Goal: Transaction & Acquisition: Purchase product/service

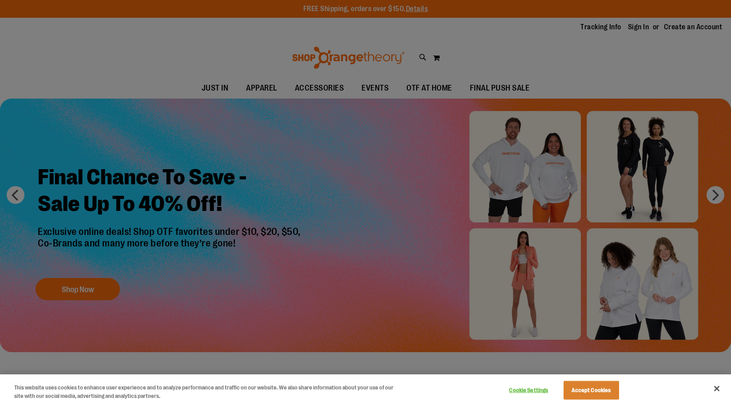
click at [177, 44] on div at bounding box center [365, 202] width 731 height 405
click at [120, 305] on div at bounding box center [365, 202] width 731 height 405
click at [98, 291] on div at bounding box center [365, 202] width 731 height 405
click at [540, 389] on button "Cookie Settings" at bounding box center [529, 391] width 56 height 18
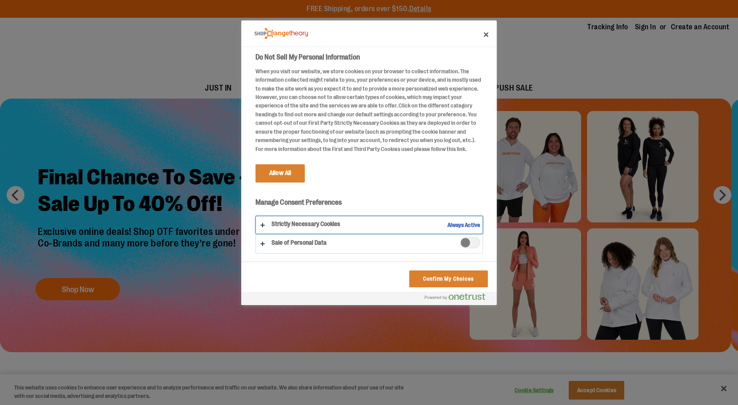
click at [451, 224] on button "Do Not Sell My Personal Information" at bounding box center [369, 224] width 227 height 17
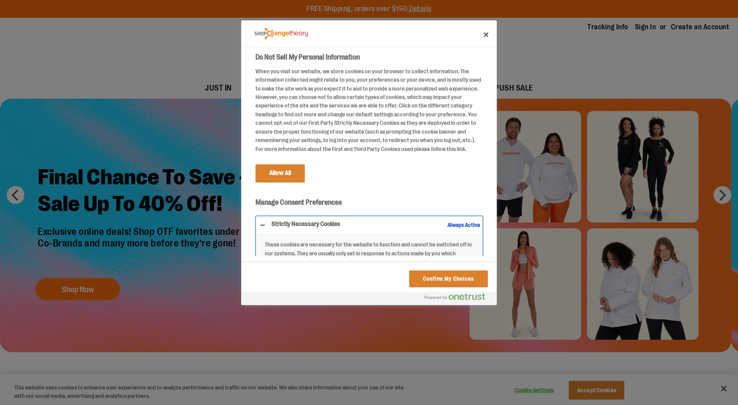
click at [267, 225] on button "Do Not Sell My Personal Information" at bounding box center [369, 264] width 227 height 96
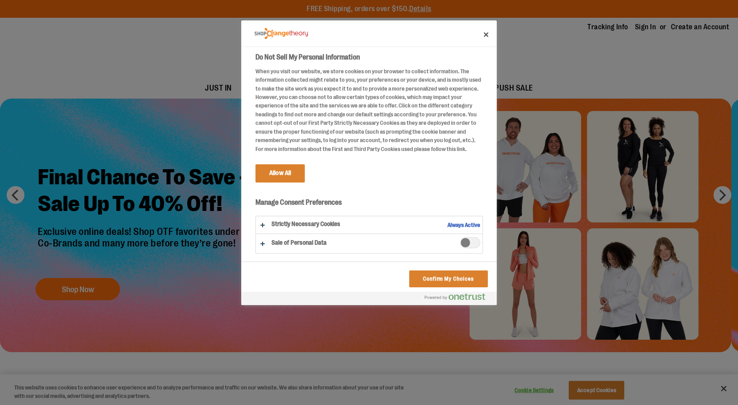
click at [462, 243] on span "Sale of Personal Data" at bounding box center [470, 242] width 20 height 11
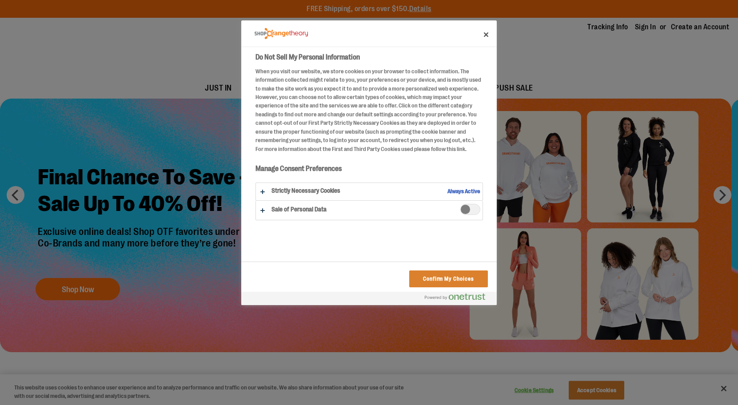
click at [468, 207] on span "Sale of Personal Data" at bounding box center [470, 209] width 20 height 11
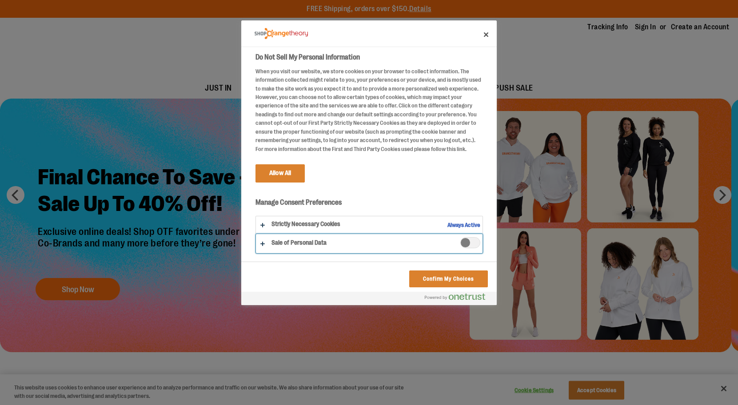
click at [259, 245] on button "Do Not Sell My Personal Information" at bounding box center [369, 243] width 227 height 19
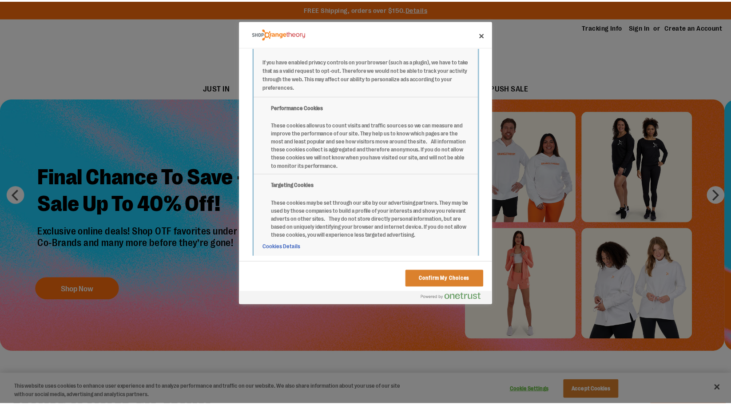
scroll to position [285, 0]
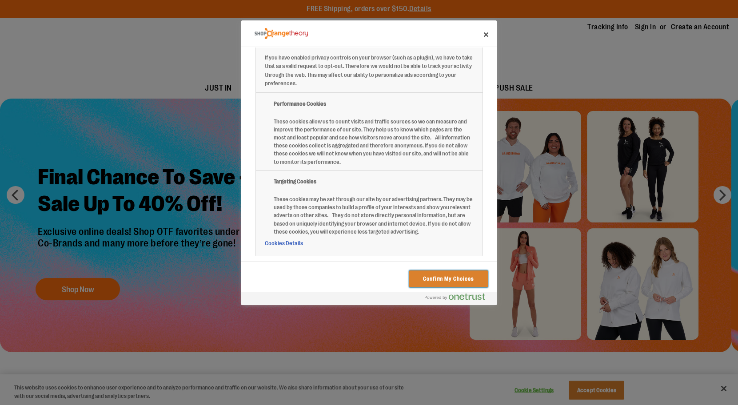
click at [450, 279] on button "Confirm My Choices" at bounding box center [448, 279] width 79 height 17
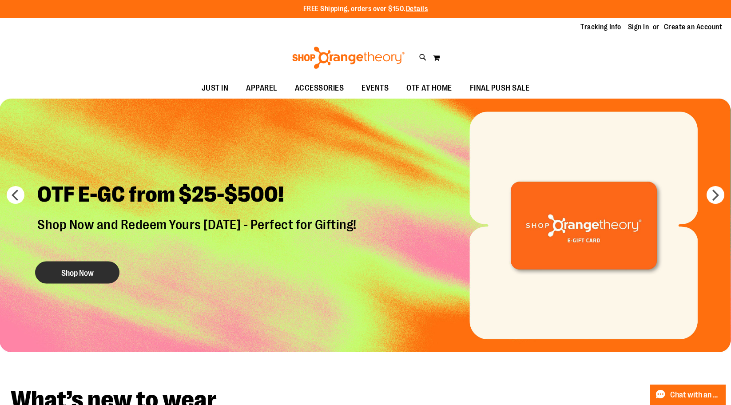
click at [91, 269] on button "Shop Now" at bounding box center [77, 272] width 84 height 22
click at [94, 271] on button "Shop Now" at bounding box center [78, 272] width 84 height 22
